Goal: Task Accomplishment & Management: Complete application form

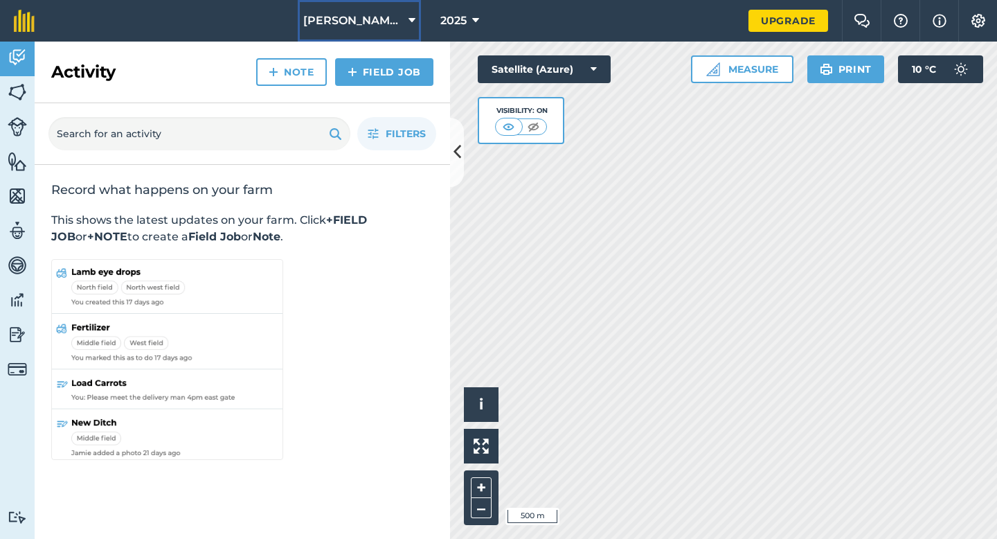
click at [372, 12] on button "[PERSON_NAME] & Sons" at bounding box center [359, 21] width 123 height 42
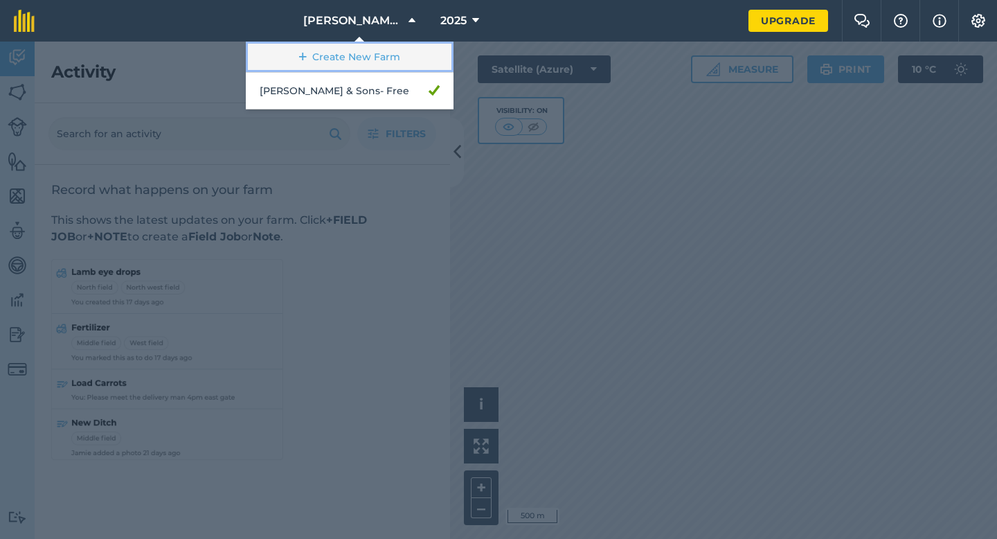
click at [358, 57] on link "Create New Farm" at bounding box center [350, 57] width 208 height 31
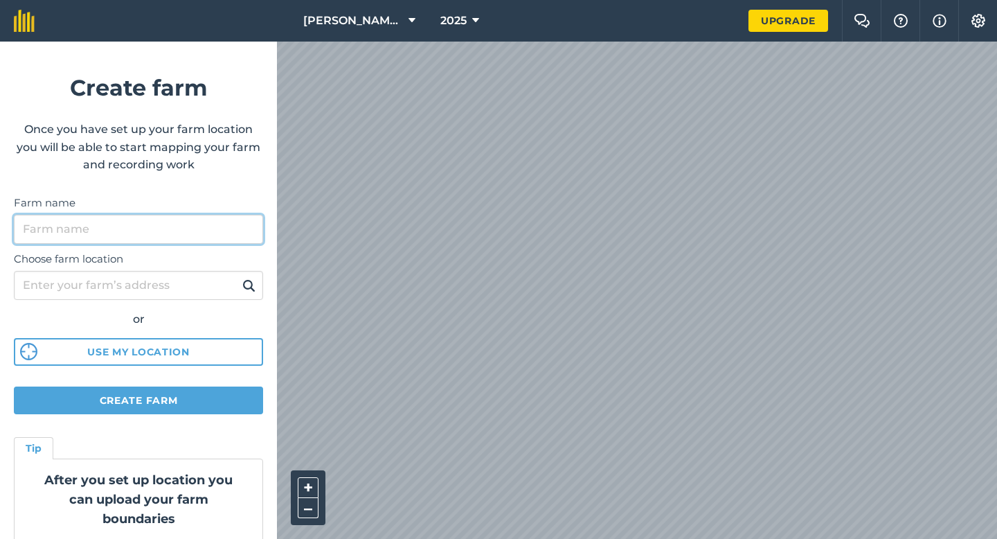
click at [234, 228] on input "Farm name" at bounding box center [138, 229] width 249 height 29
type input "Watties Pea"
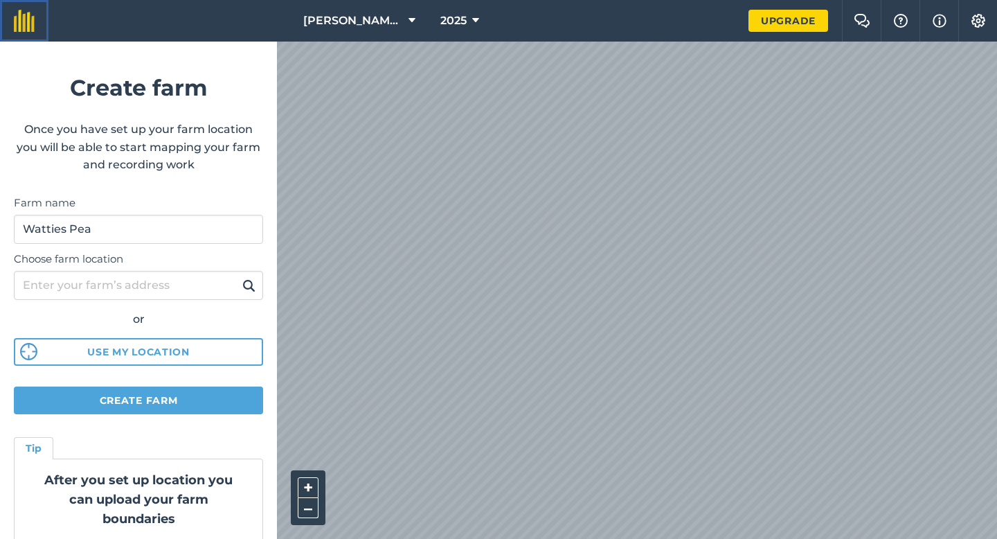
click at [33, 32] on link at bounding box center [24, 21] width 48 height 42
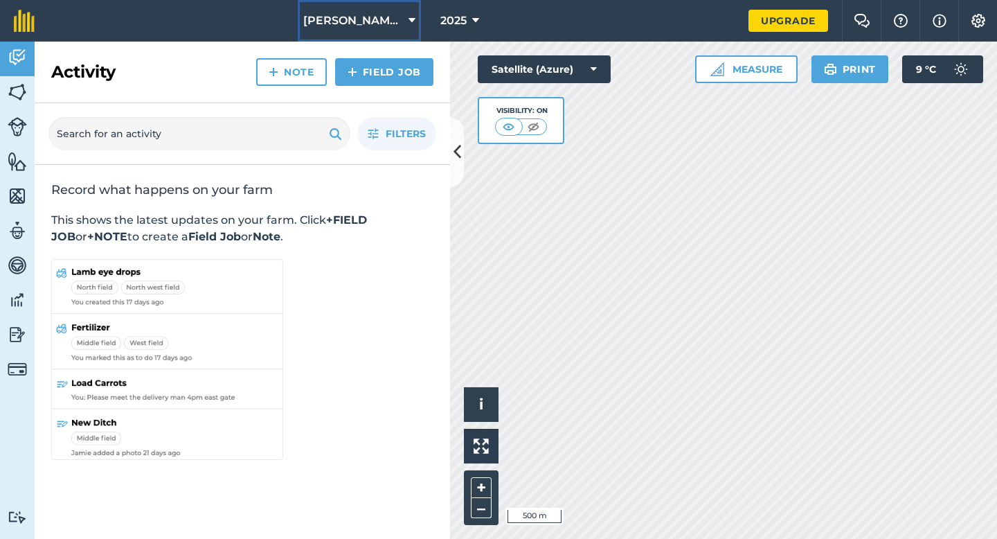
click at [379, 18] on span "[PERSON_NAME] & Sons" at bounding box center [353, 20] width 100 height 17
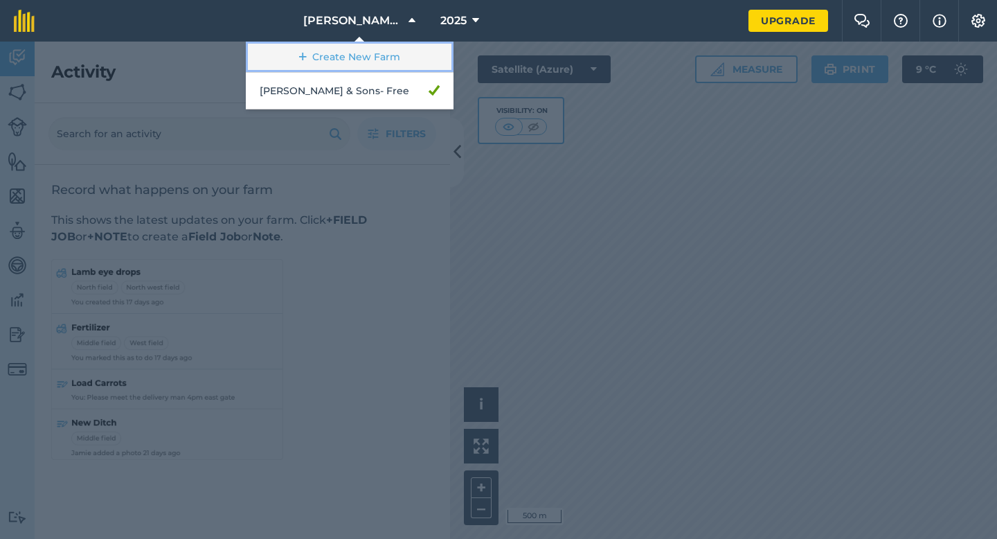
click at [368, 51] on link "Create New Farm" at bounding box center [350, 57] width 208 height 31
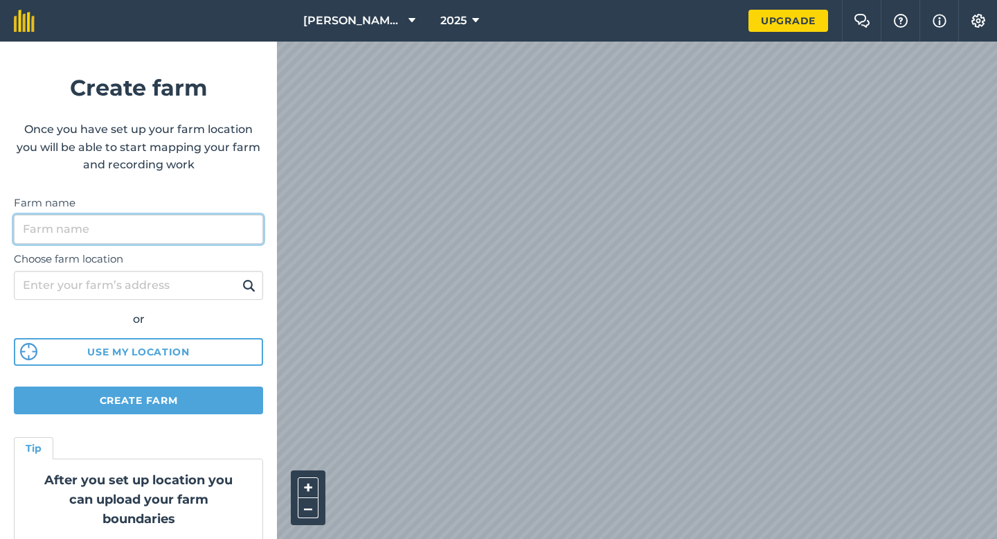
click at [231, 235] on input "Farm name" at bounding box center [138, 229] width 249 height 29
click at [195, 225] on input "[PERSON_NAME] & Sons Farming LTD" at bounding box center [138, 229] width 249 height 29
type input "[PERSON_NAME] & Sons Farming"
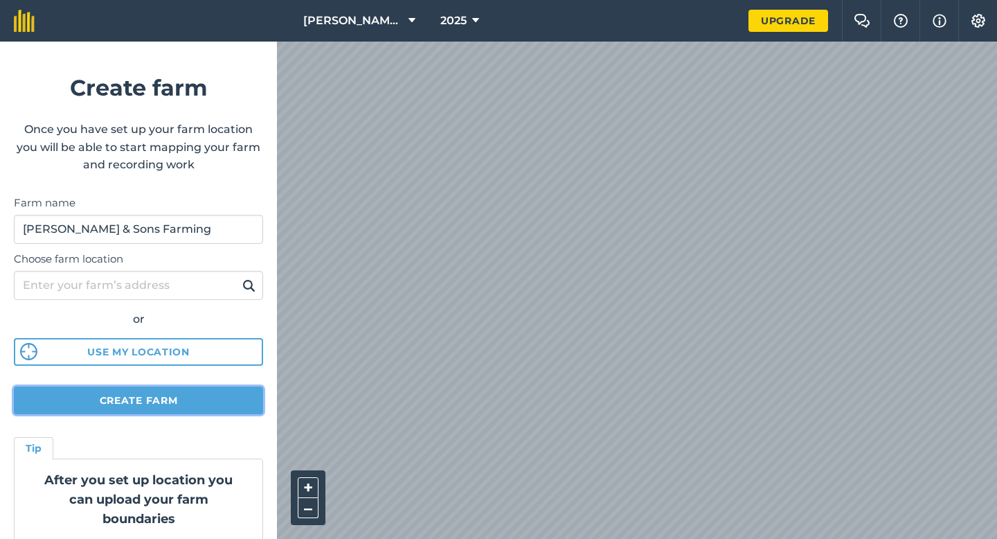
click at [190, 388] on button "Create farm" at bounding box center [138, 400] width 249 height 28
click at [102, 410] on button "Create farm" at bounding box center [138, 400] width 249 height 28
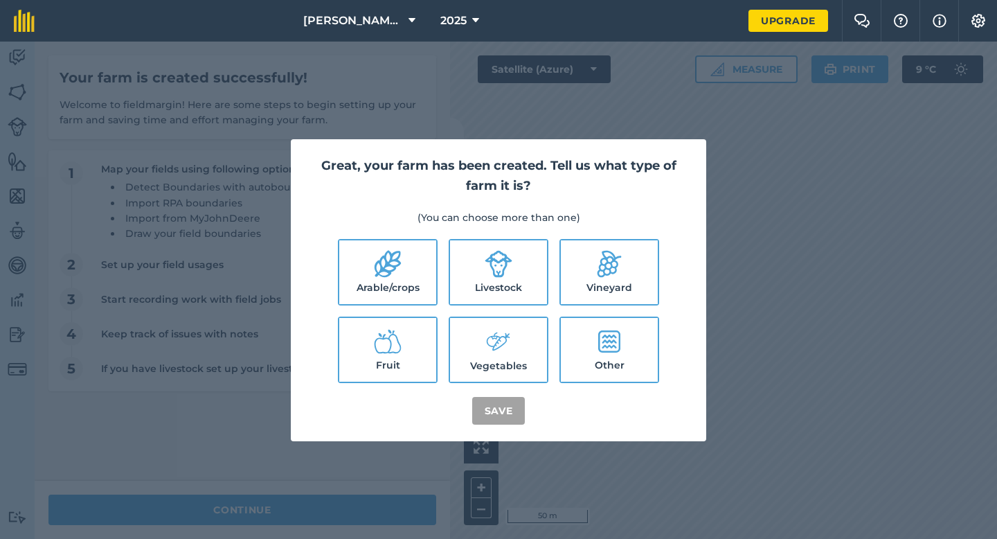
click at [411, 242] on label "Arable/crops" at bounding box center [387, 272] width 97 height 64
checkbox input "true"
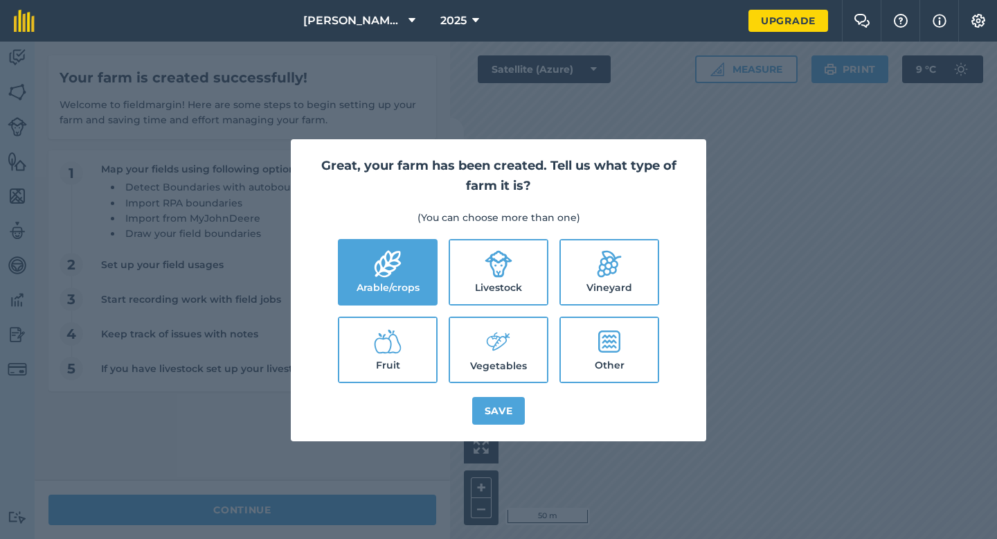
click at [520, 263] on label "Livestock" at bounding box center [498, 272] width 97 height 64
checkbox input "true"
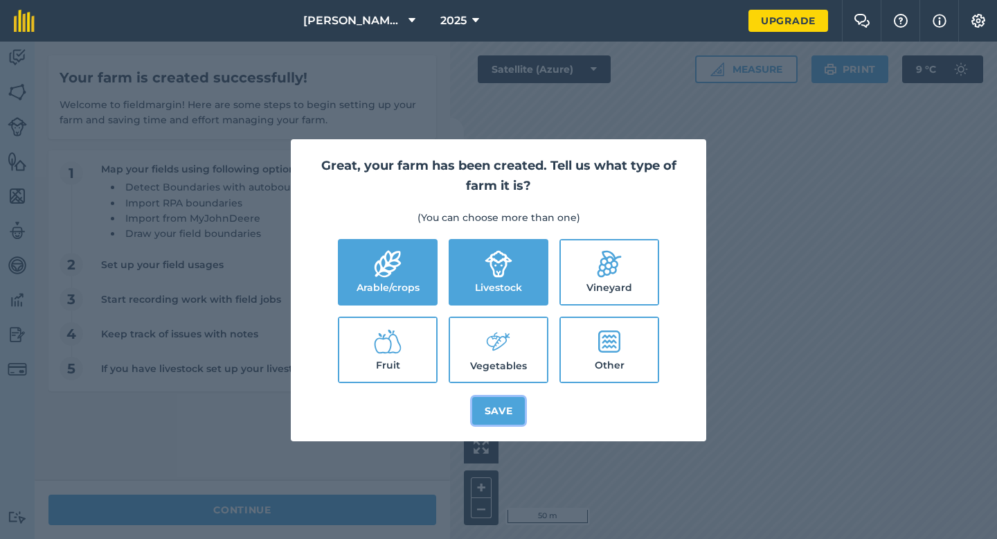
click at [520, 423] on button "Save" at bounding box center [498, 411] width 53 height 28
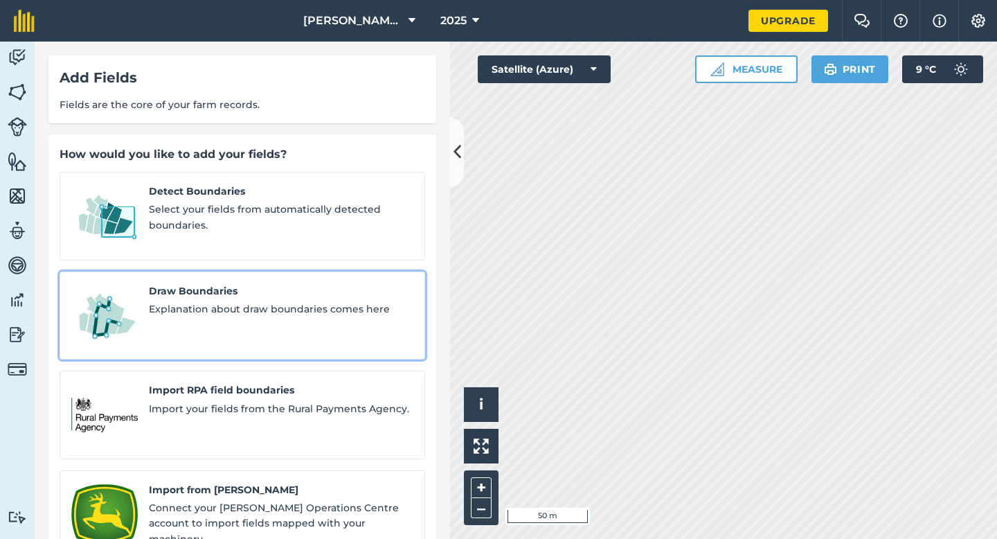
click at [280, 306] on div "Draw Boundaries Explanation about draw boundaries comes here" at bounding box center [281, 315] width 265 height 65
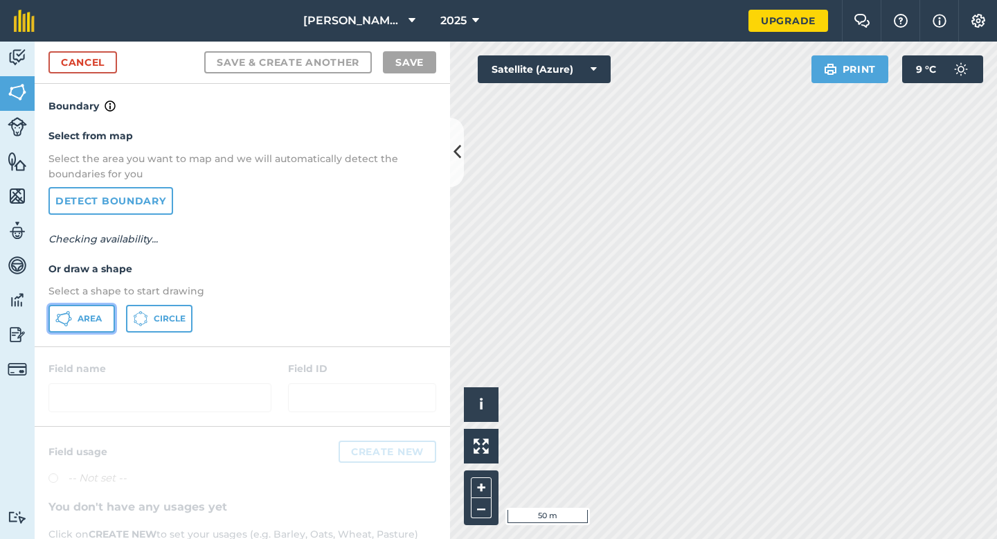
click at [91, 318] on span "Area" at bounding box center [90, 318] width 24 height 11
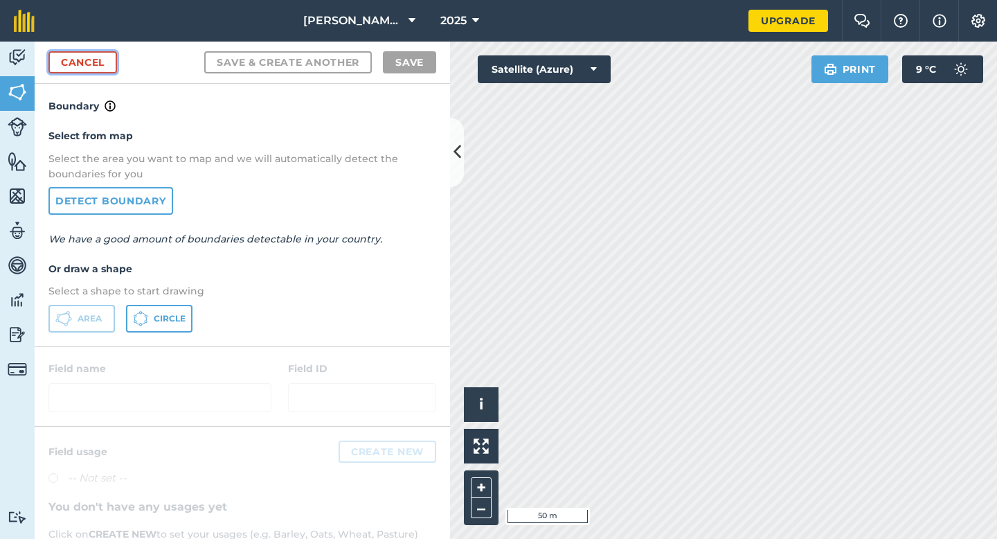
click at [83, 59] on link "Cancel" at bounding box center [82, 62] width 69 height 22
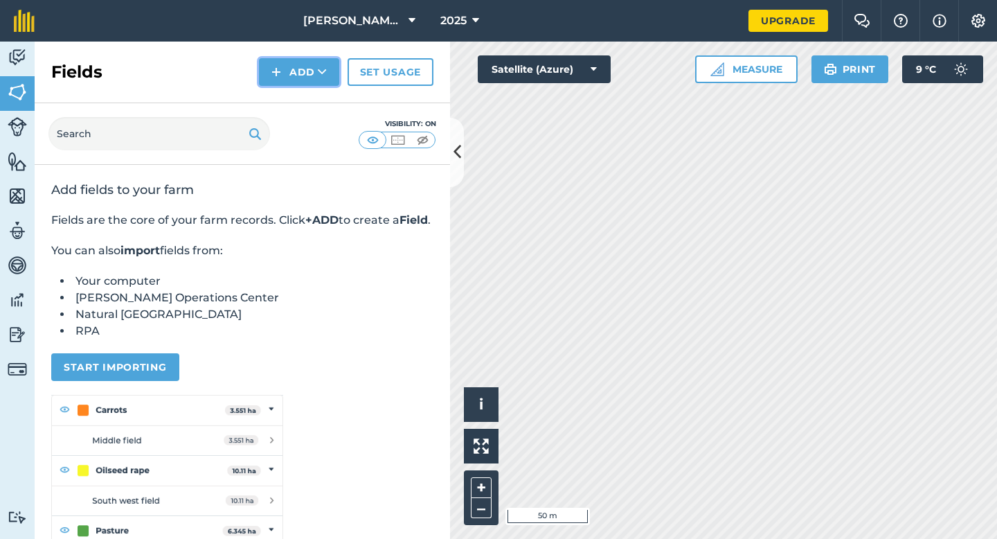
click at [260, 67] on button "Add" at bounding box center [299, 72] width 80 height 28
click at [277, 107] on link "Draw" at bounding box center [299, 103] width 76 height 30
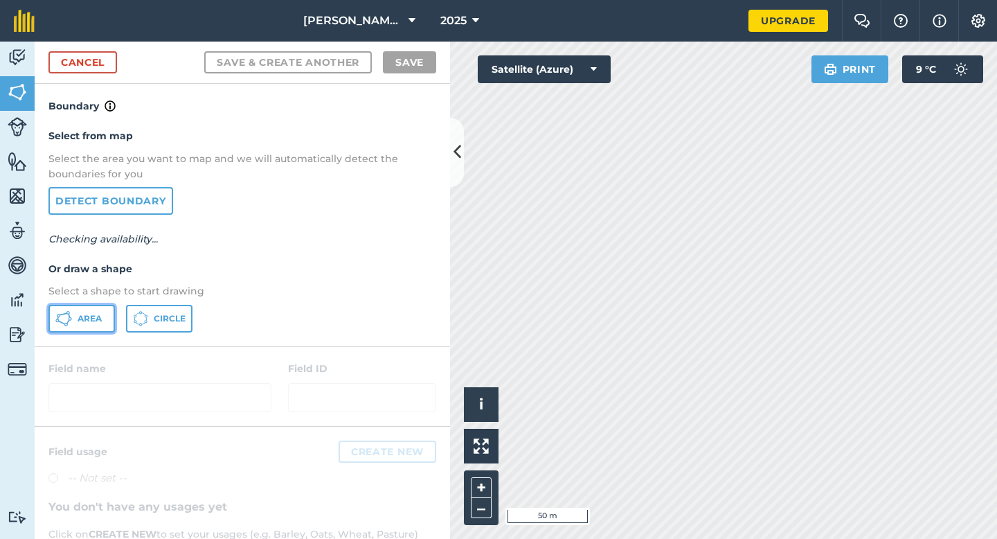
click at [78, 310] on button "Area" at bounding box center [81, 319] width 66 height 28
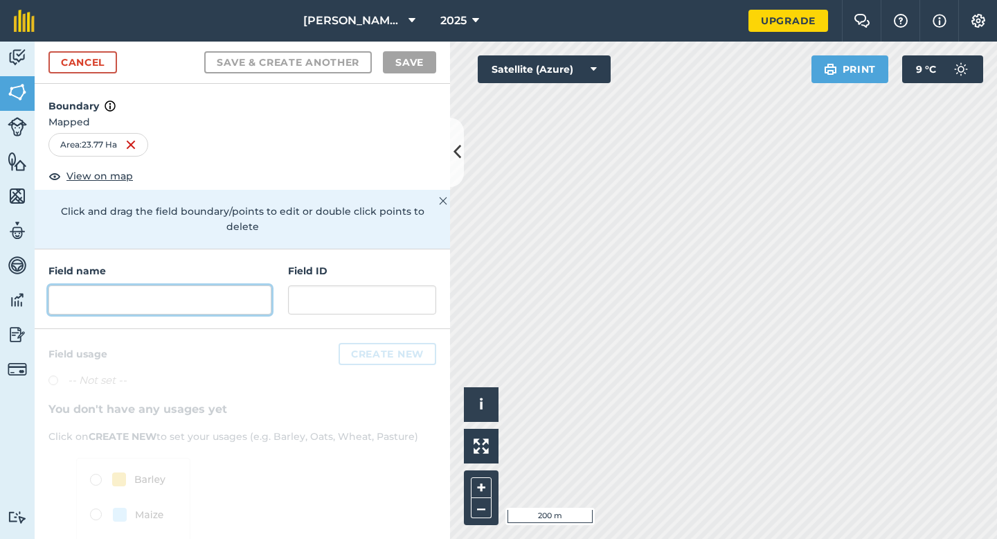
click at [158, 296] on input "text" at bounding box center [159, 299] width 223 height 29
click at [158, 292] on input "text" at bounding box center [159, 299] width 223 height 29
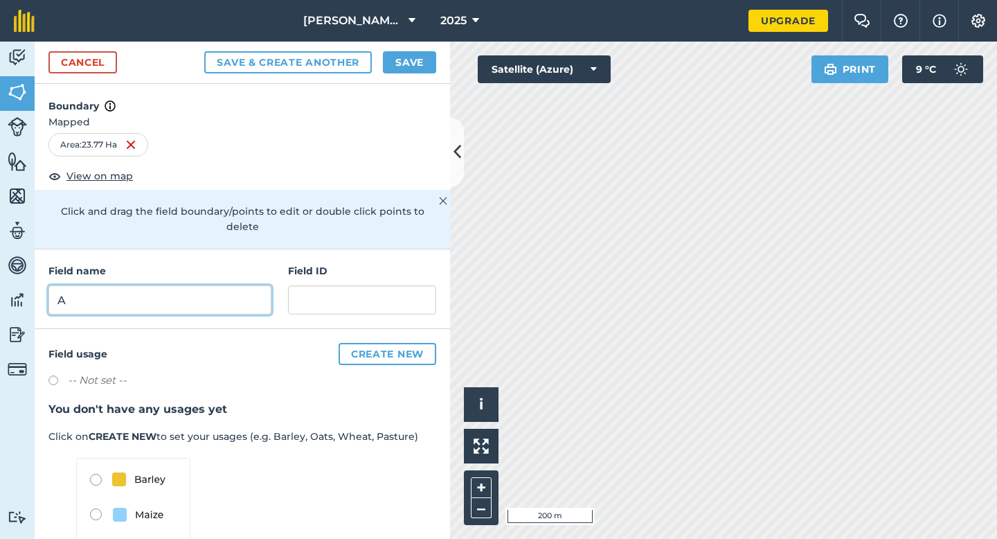
type input "A"
click at [431, 66] on button "Save" at bounding box center [409, 62] width 53 height 22
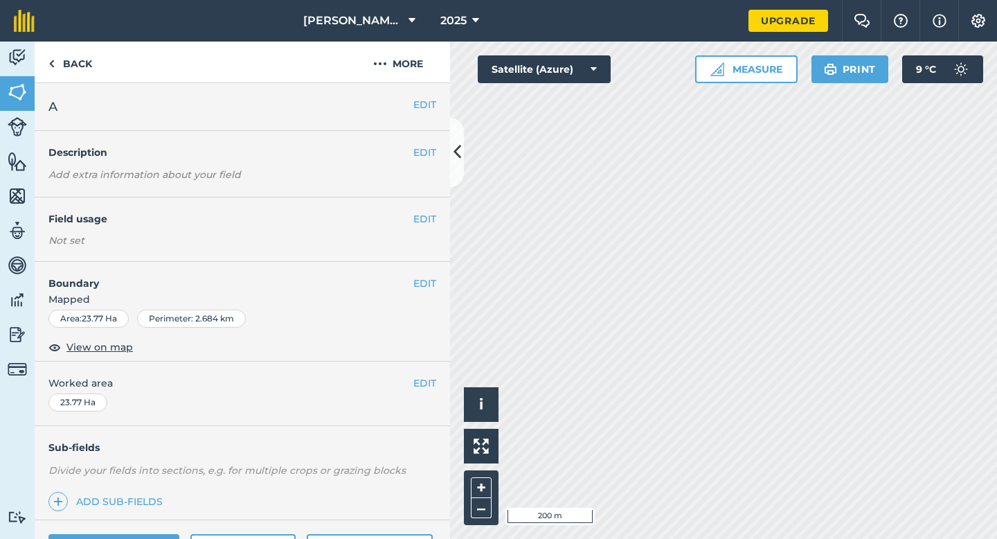
click at [425, 371] on div "EDIT Worked area 23.77 Ha" at bounding box center [242, 393] width 415 height 64
click at [425, 380] on button "EDIT" at bounding box center [424, 382] width 23 height 15
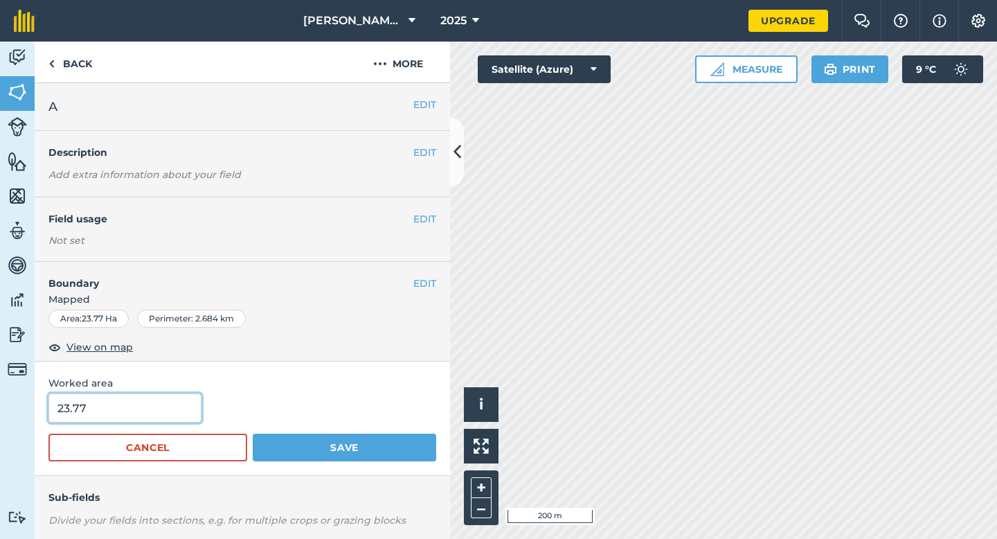
click at [103, 415] on input "23.77" at bounding box center [124, 407] width 153 height 29
type input "24"
click at [253, 433] on button "Save" at bounding box center [344, 447] width 183 height 28
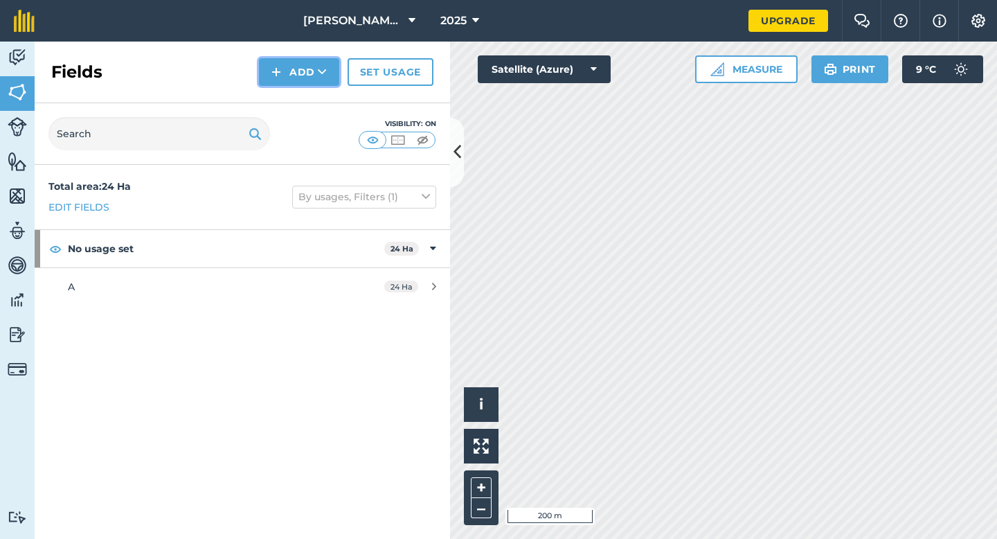
click at [265, 82] on button "Add" at bounding box center [299, 72] width 80 height 28
click at [285, 100] on link "Draw" at bounding box center [299, 103] width 76 height 30
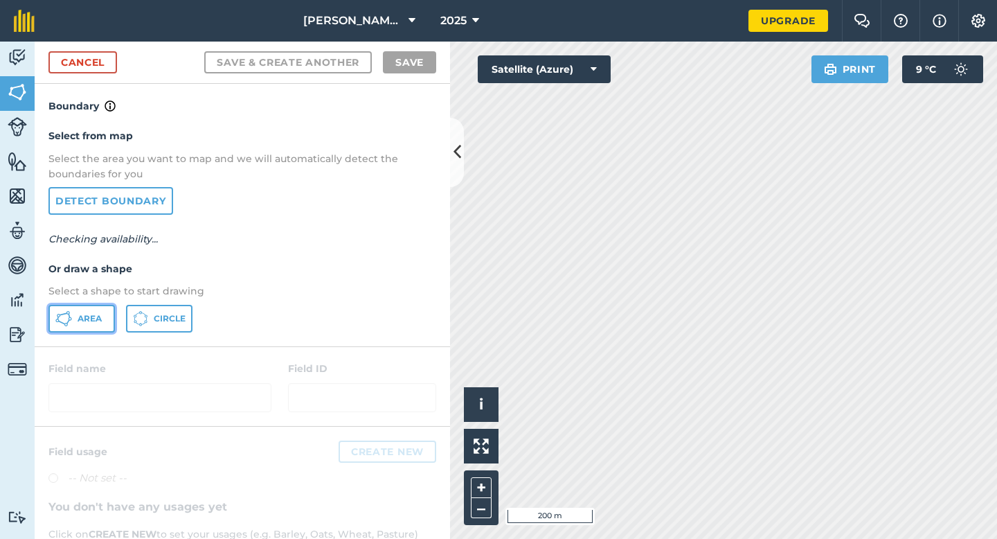
click at [71, 318] on icon at bounding box center [63, 318] width 17 height 17
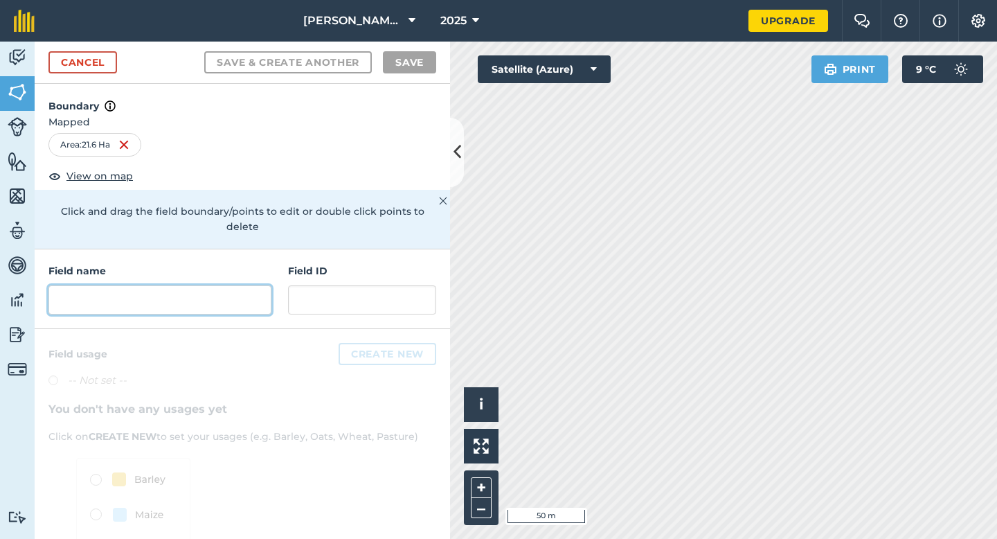
click at [216, 285] on input "text" at bounding box center [159, 299] width 223 height 29
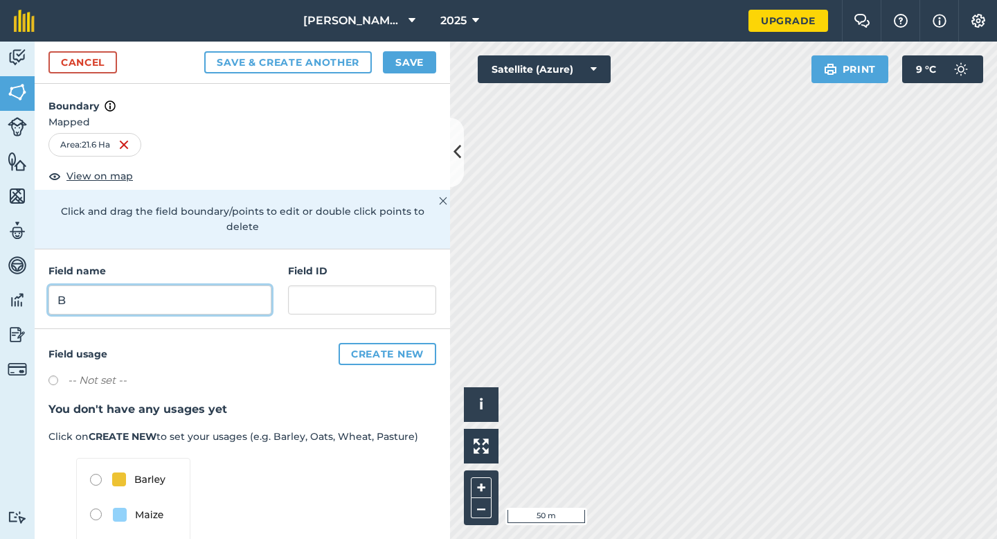
type input "B"
click at [402, 68] on button "Save" at bounding box center [409, 62] width 53 height 22
